Goal: Transaction & Acquisition: Register for event/course

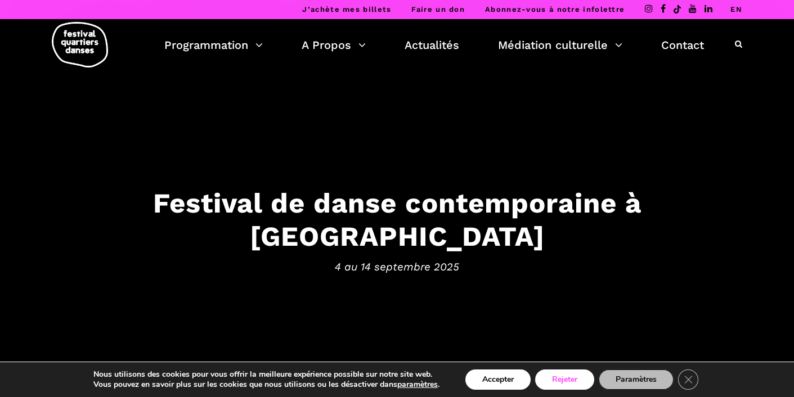
click at [577, 376] on button "Rejeter" at bounding box center [564, 380] width 59 height 20
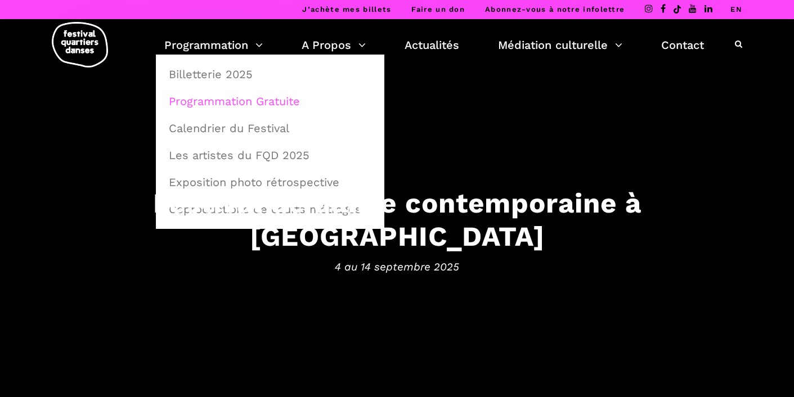
click at [203, 98] on link "Programmation Gratuite" at bounding box center [270, 101] width 216 height 26
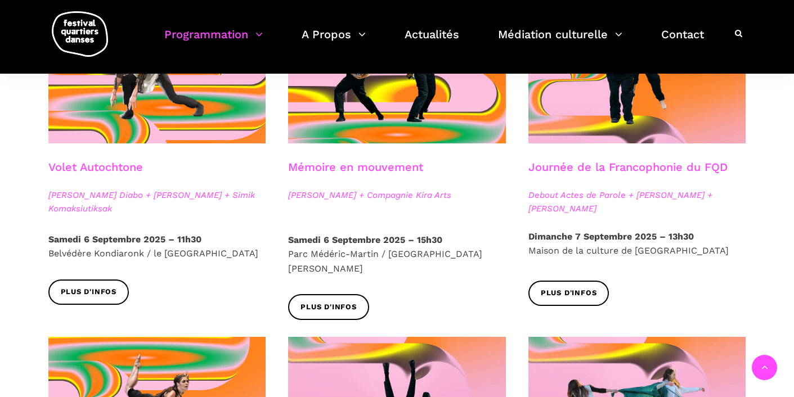
scroll to position [570, 0]
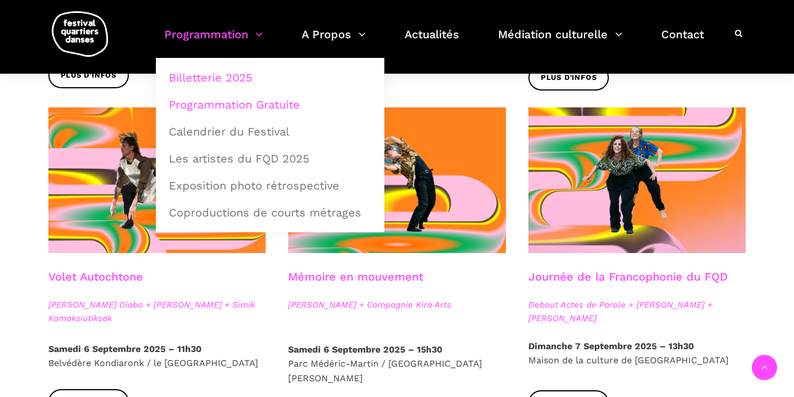
click at [213, 79] on link "Billetterie 2025" at bounding box center [270, 78] width 216 height 26
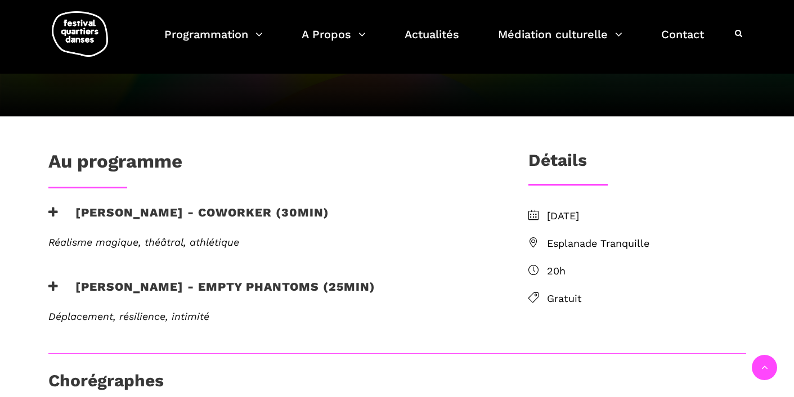
scroll to position [210, 0]
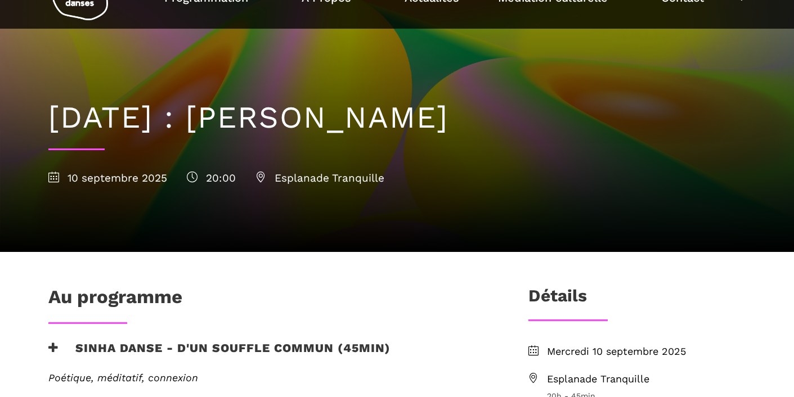
scroll to position [43, 0]
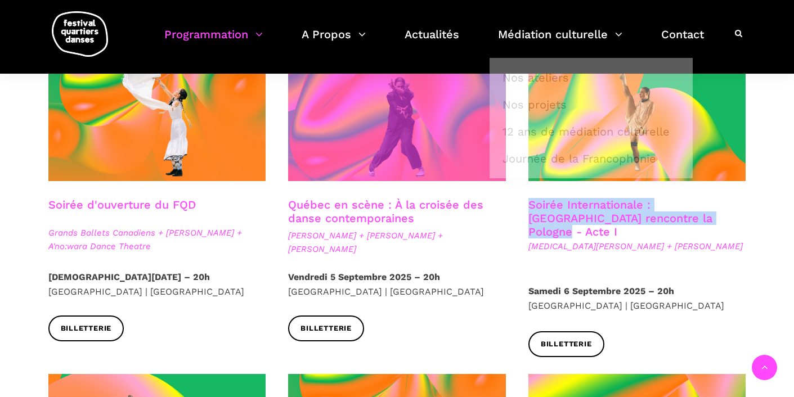
scroll to position [320, 0]
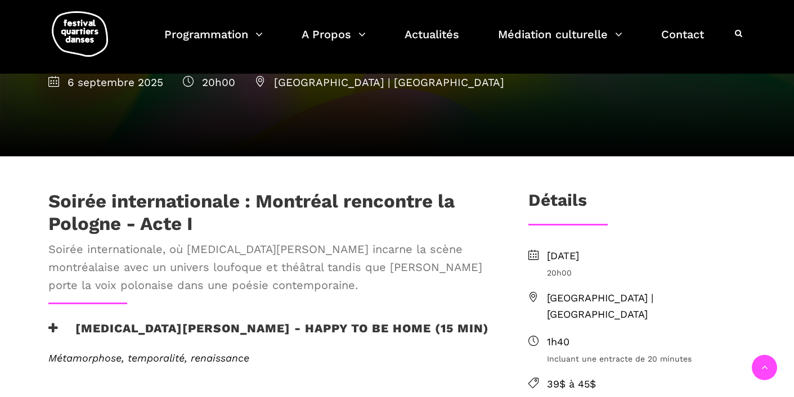
scroll to position [219, 0]
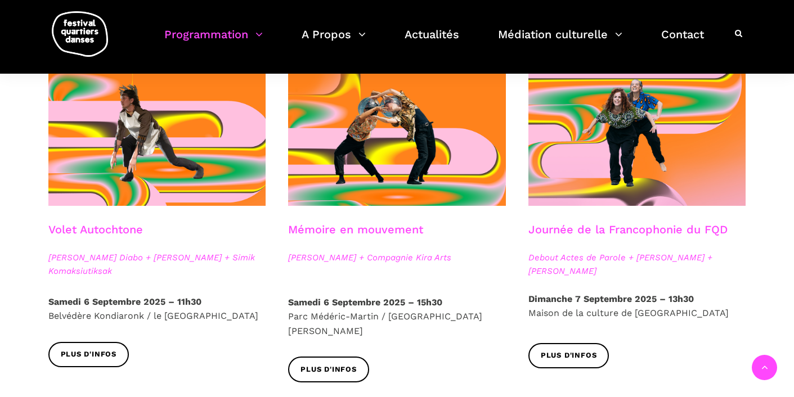
scroll to position [587, 0]
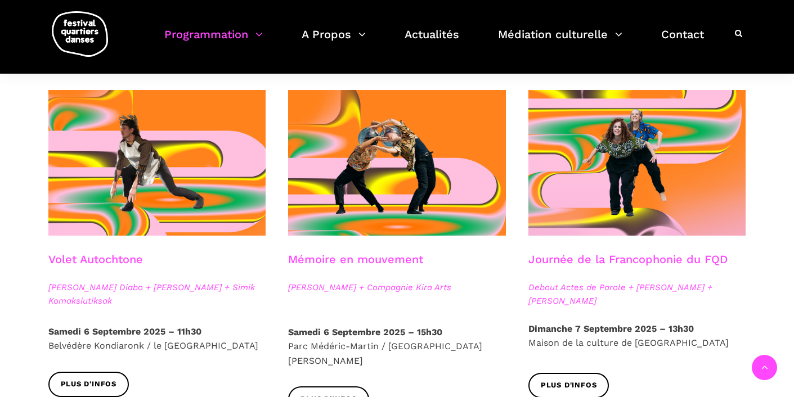
click at [324, 258] on link "Mémoire en mouvement" at bounding box center [355, 260] width 135 height 14
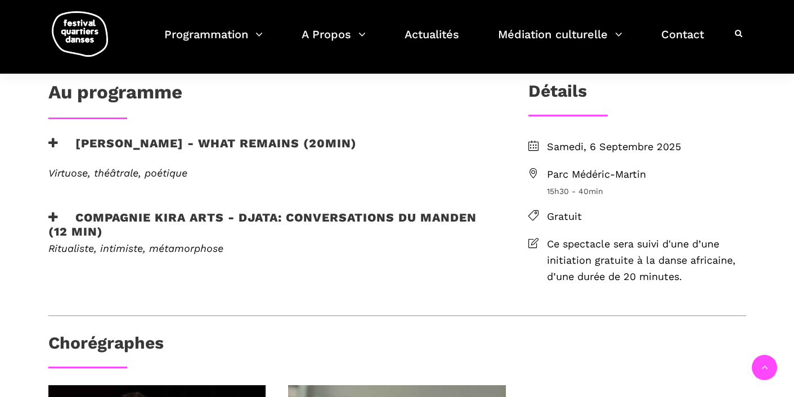
scroll to position [288, 0]
